Goal: Task Accomplishment & Management: Use online tool/utility

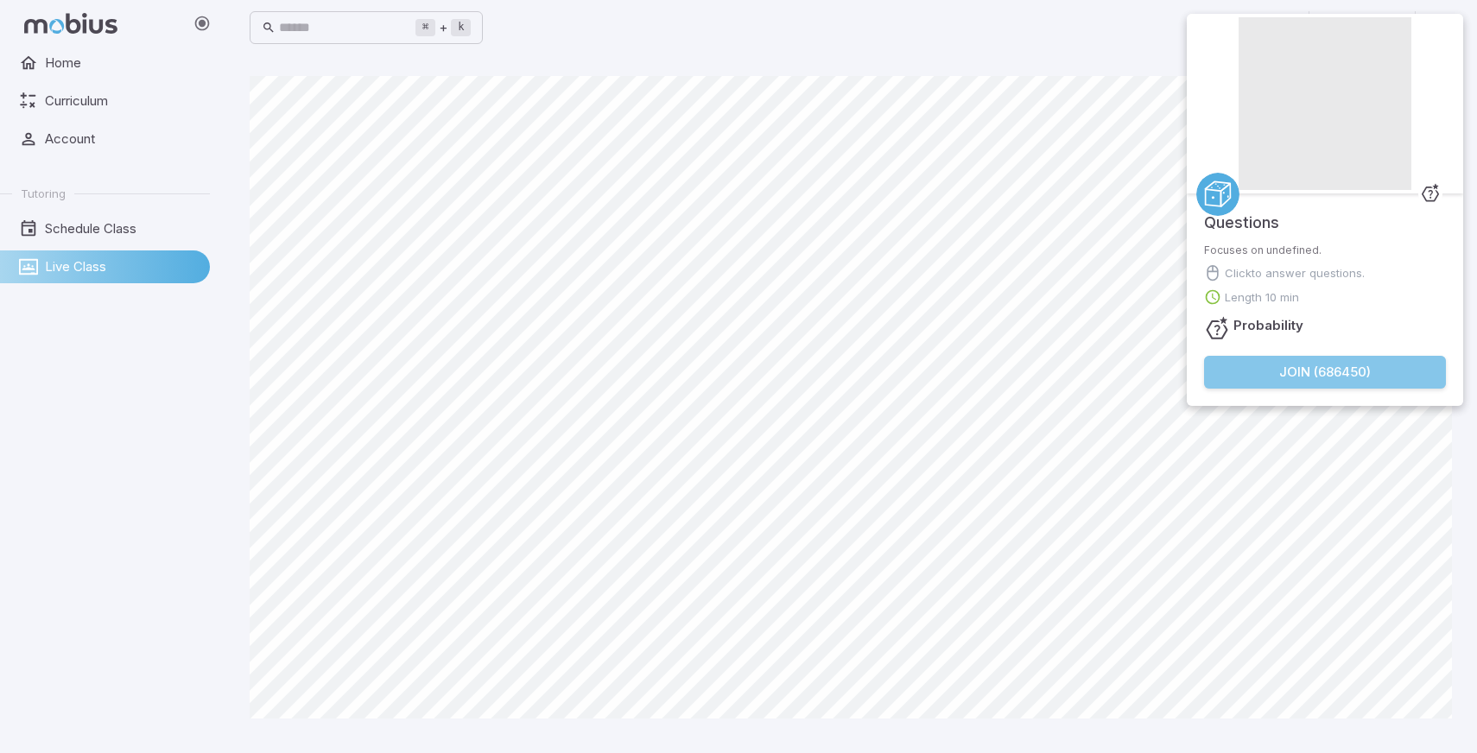
click at [1263, 372] on button "Join ( 686450 )" at bounding box center [1325, 372] width 242 height 33
click at [1329, 372] on button "Join ( 875050 )" at bounding box center [1325, 372] width 242 height 33
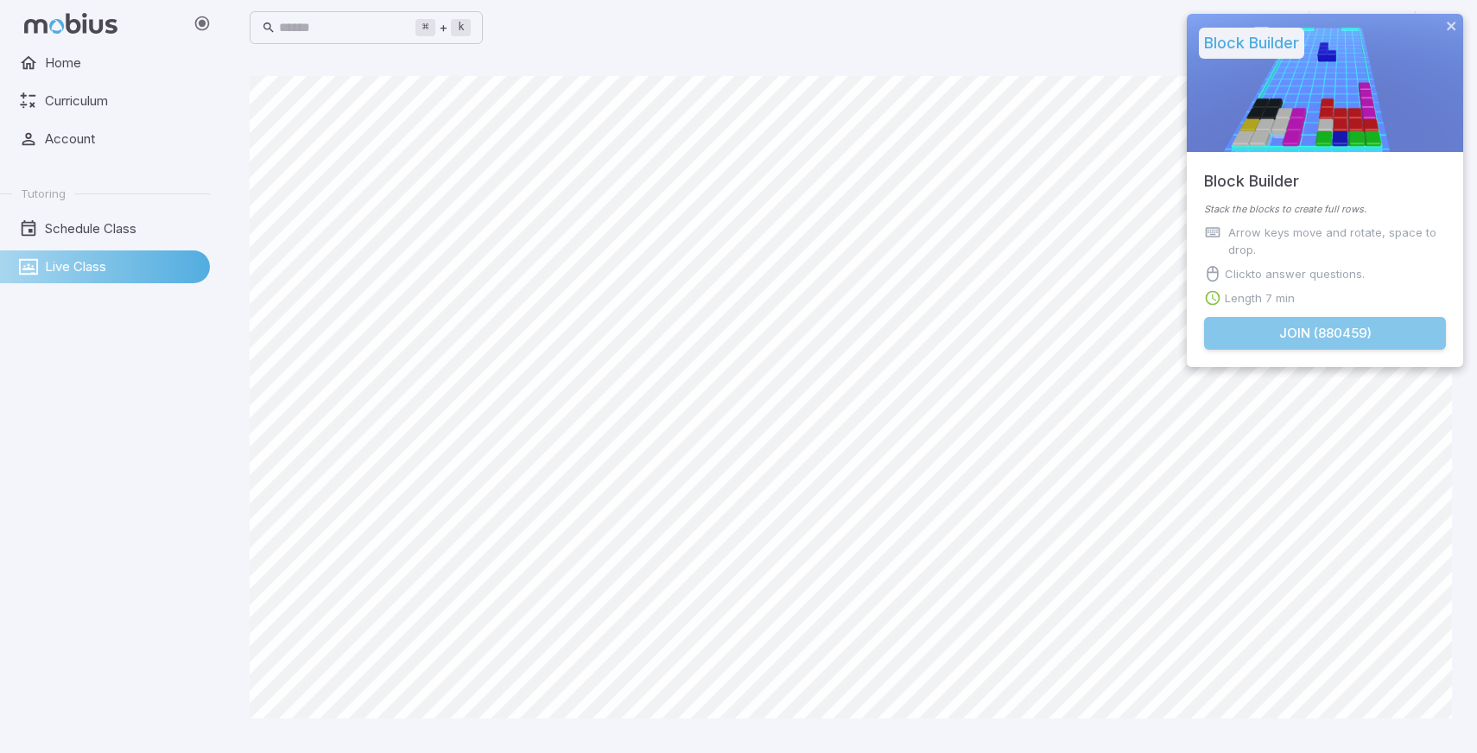
click at [1317, 325] on button "Join ( 880459 )" at bounding box center [1325, 333] width 242 height 33
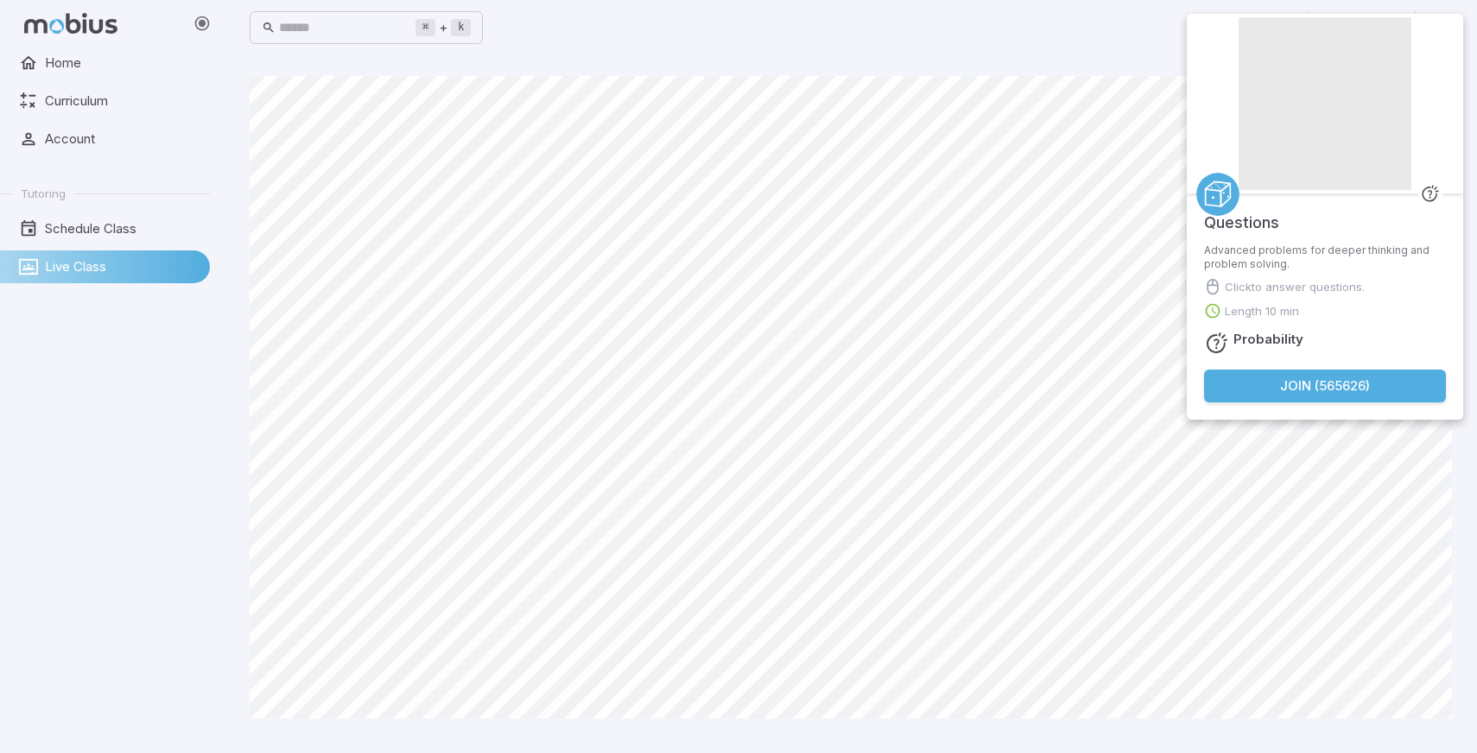
click at [1374, 390] on button "Join ( 565626 )" at bounding box center [1325, 386] width 242 height 33
